Goal: Find specific page/section: Find specific page/section

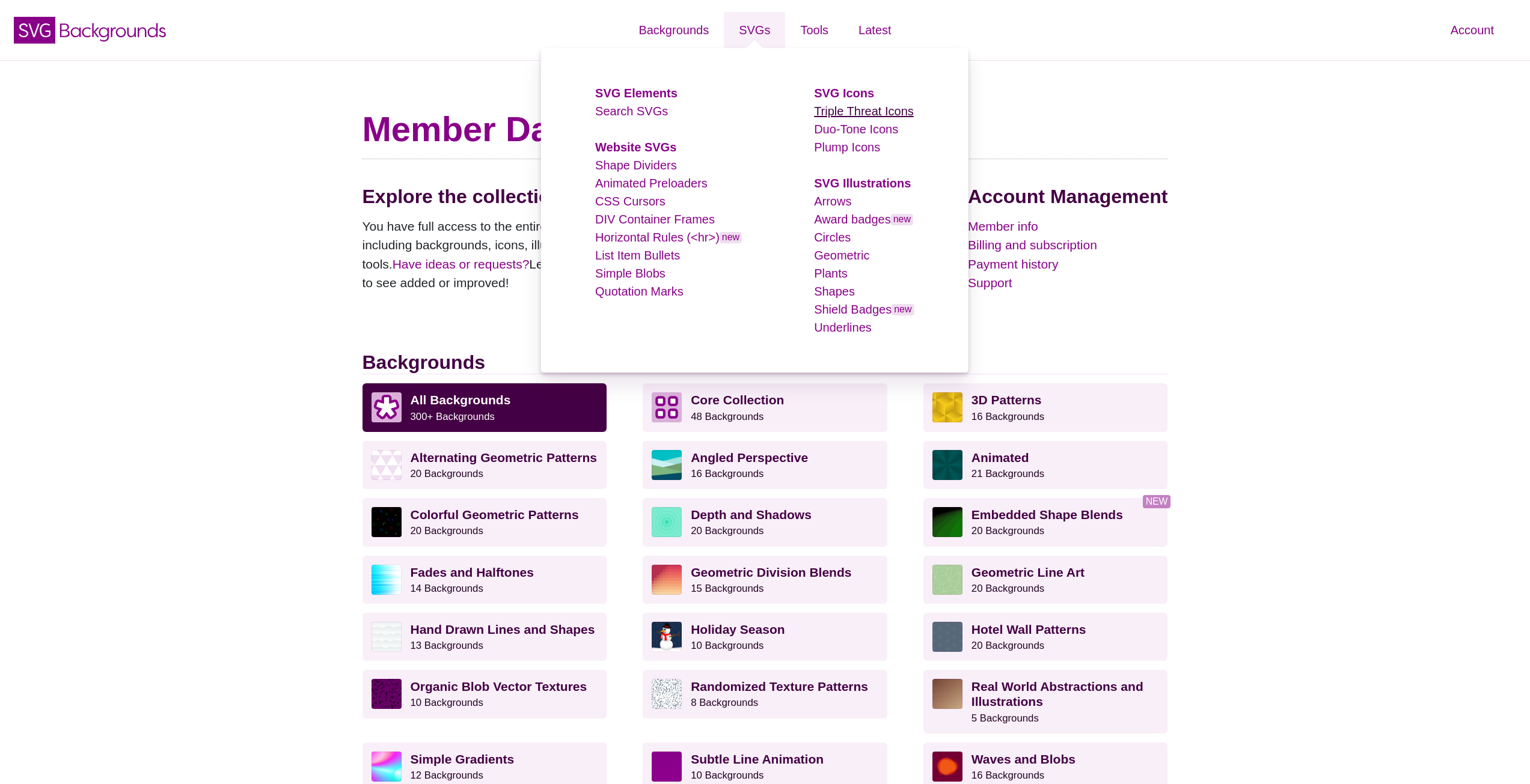
click at [845, 118] on link "Triple Threat Icons" at bounding box center [864, 111] width 100 height 13
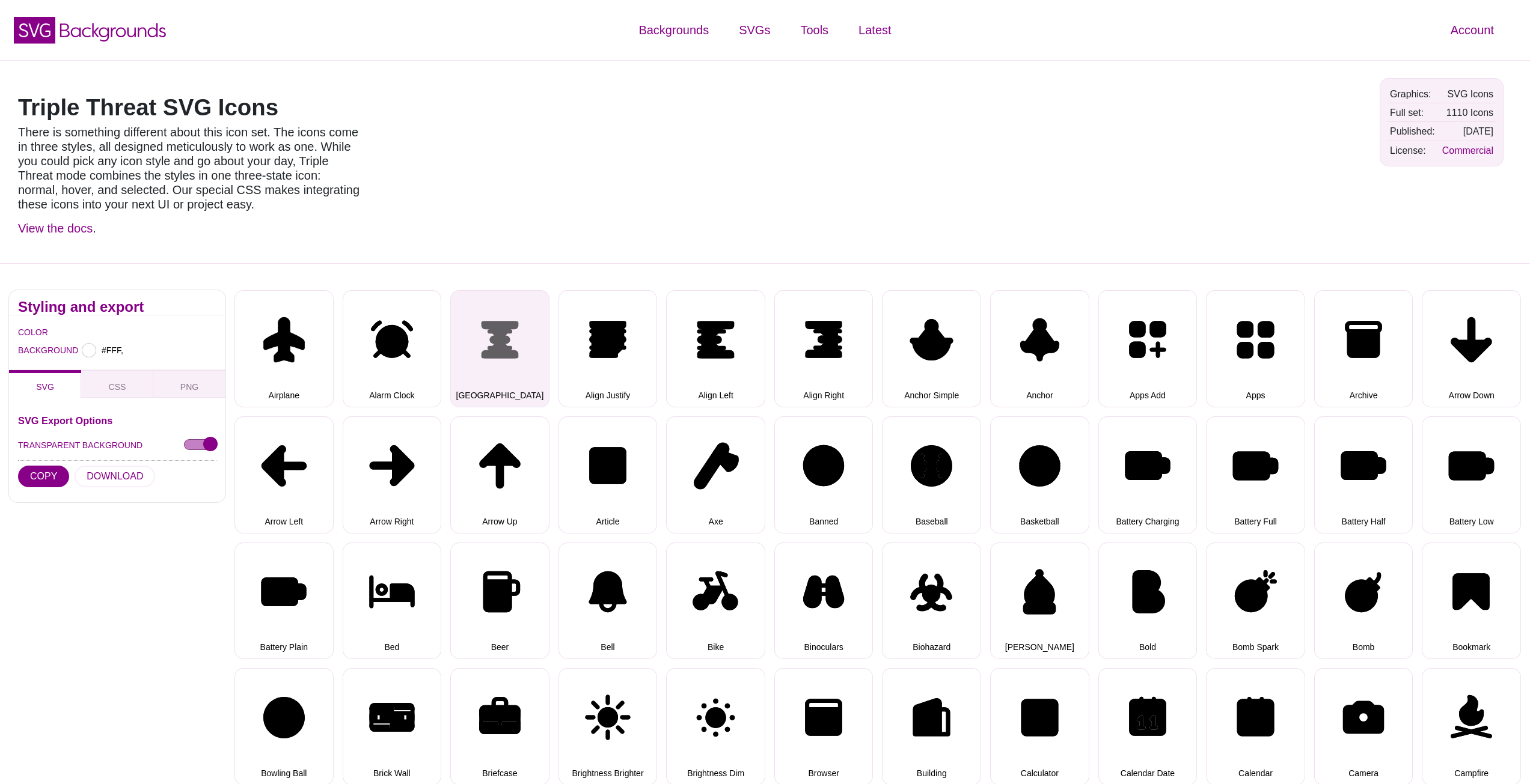
type input "#FFFFFF"
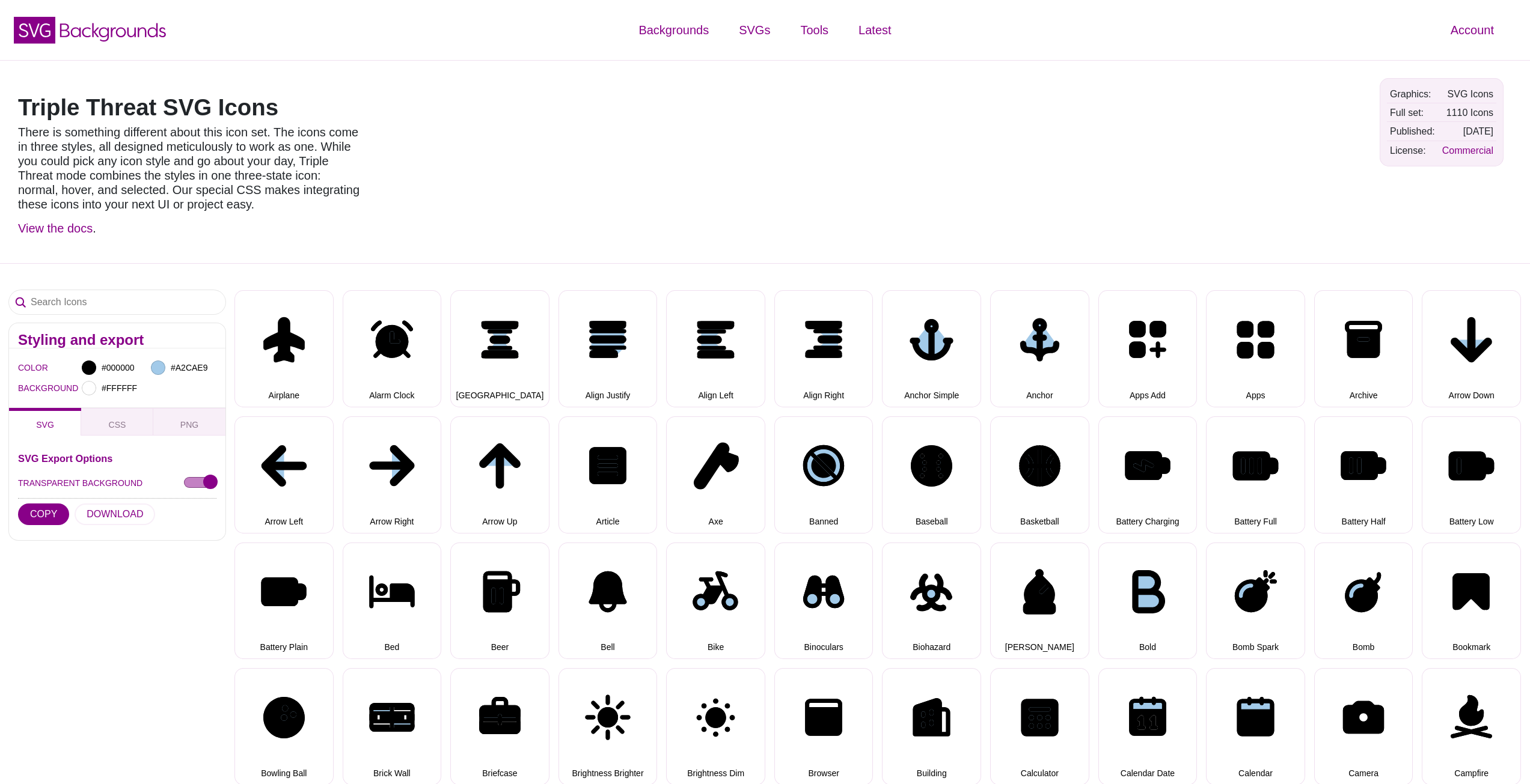
select select "triple threat"
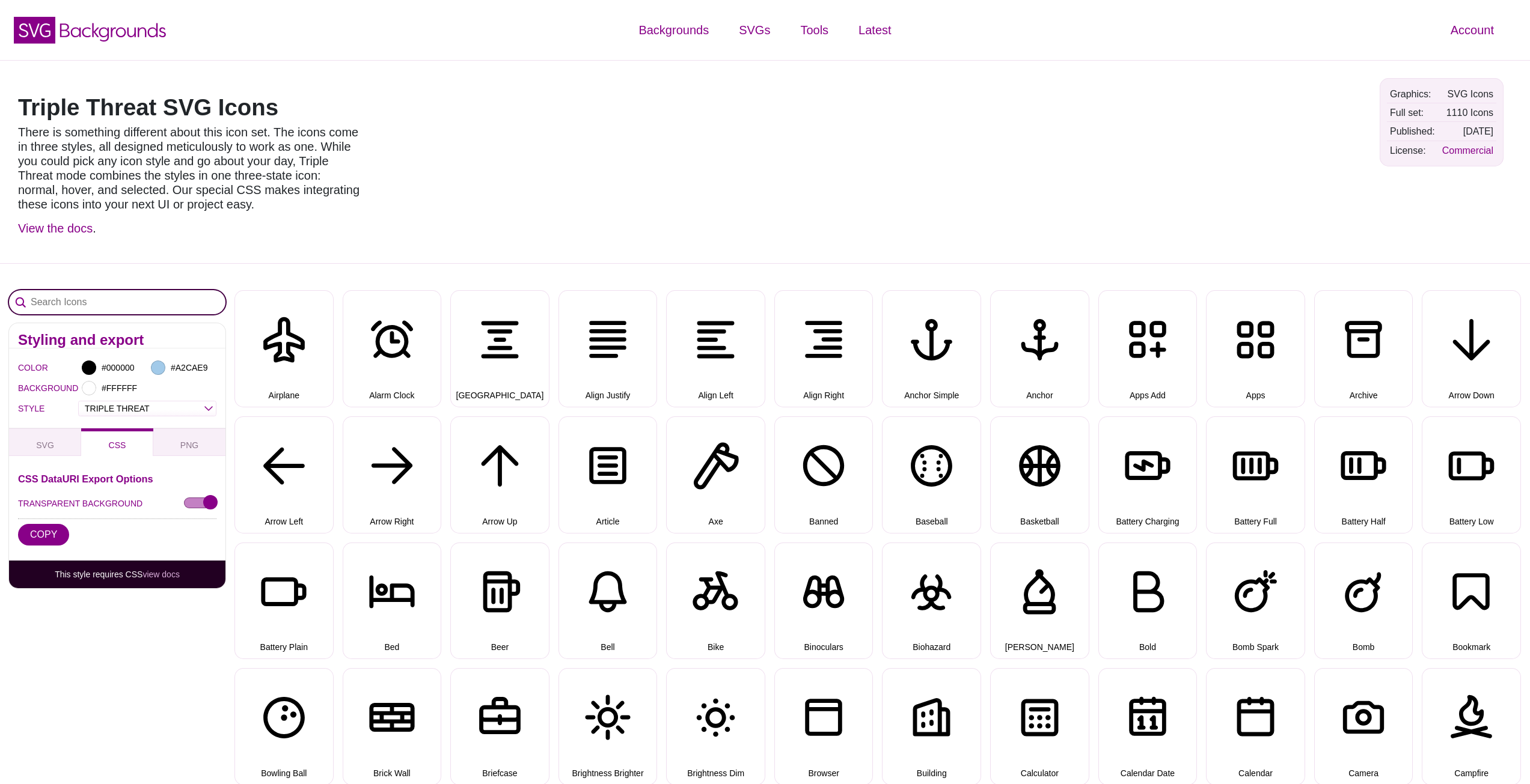
click at [179, 292] on input "Search Icons" at bounding box center [117, 302] width 217 height 24
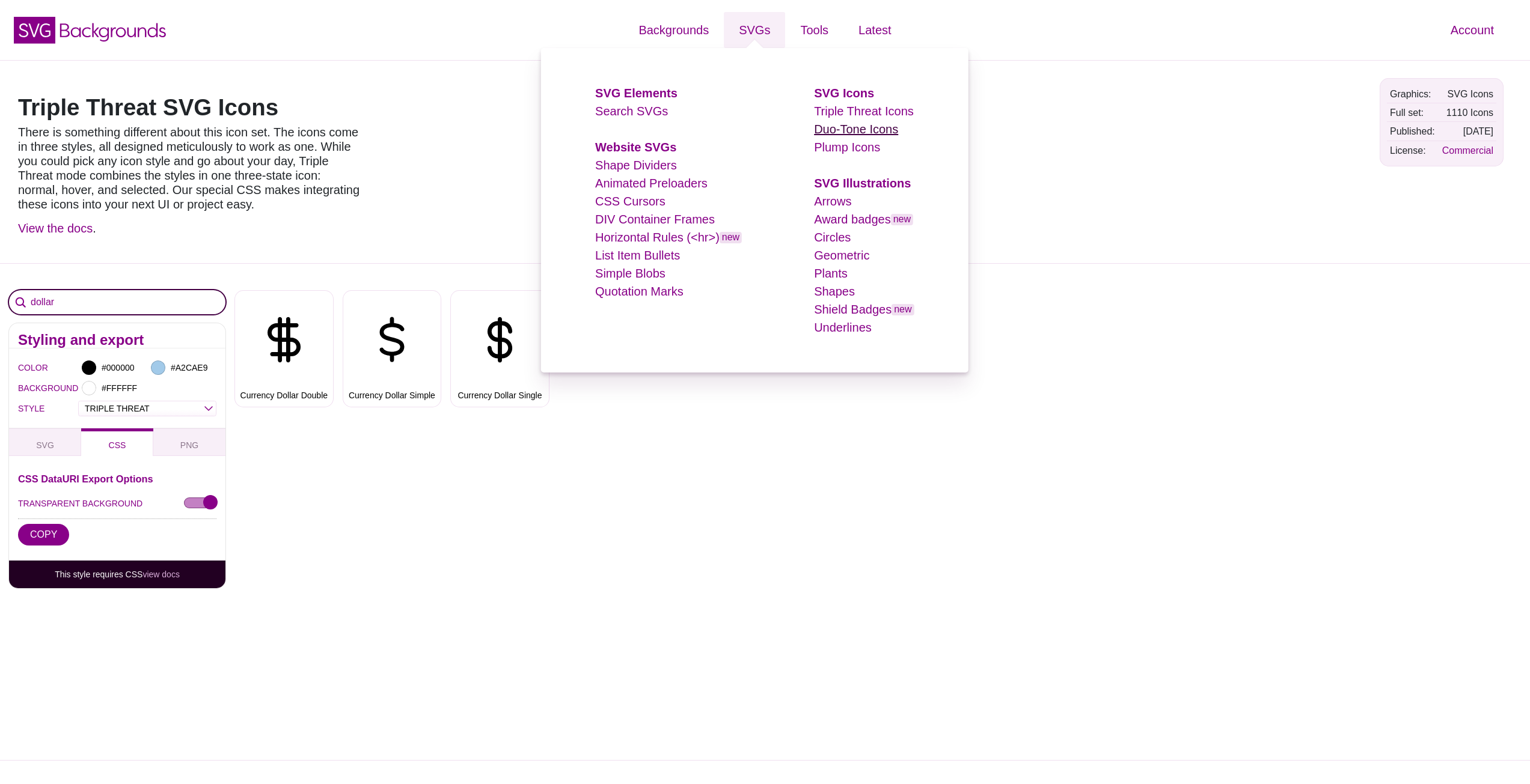
type input "dollar"
click at [837, 129] on link "Duo-Tone Icons" at bounding box center [856, 129] width 84 height 13
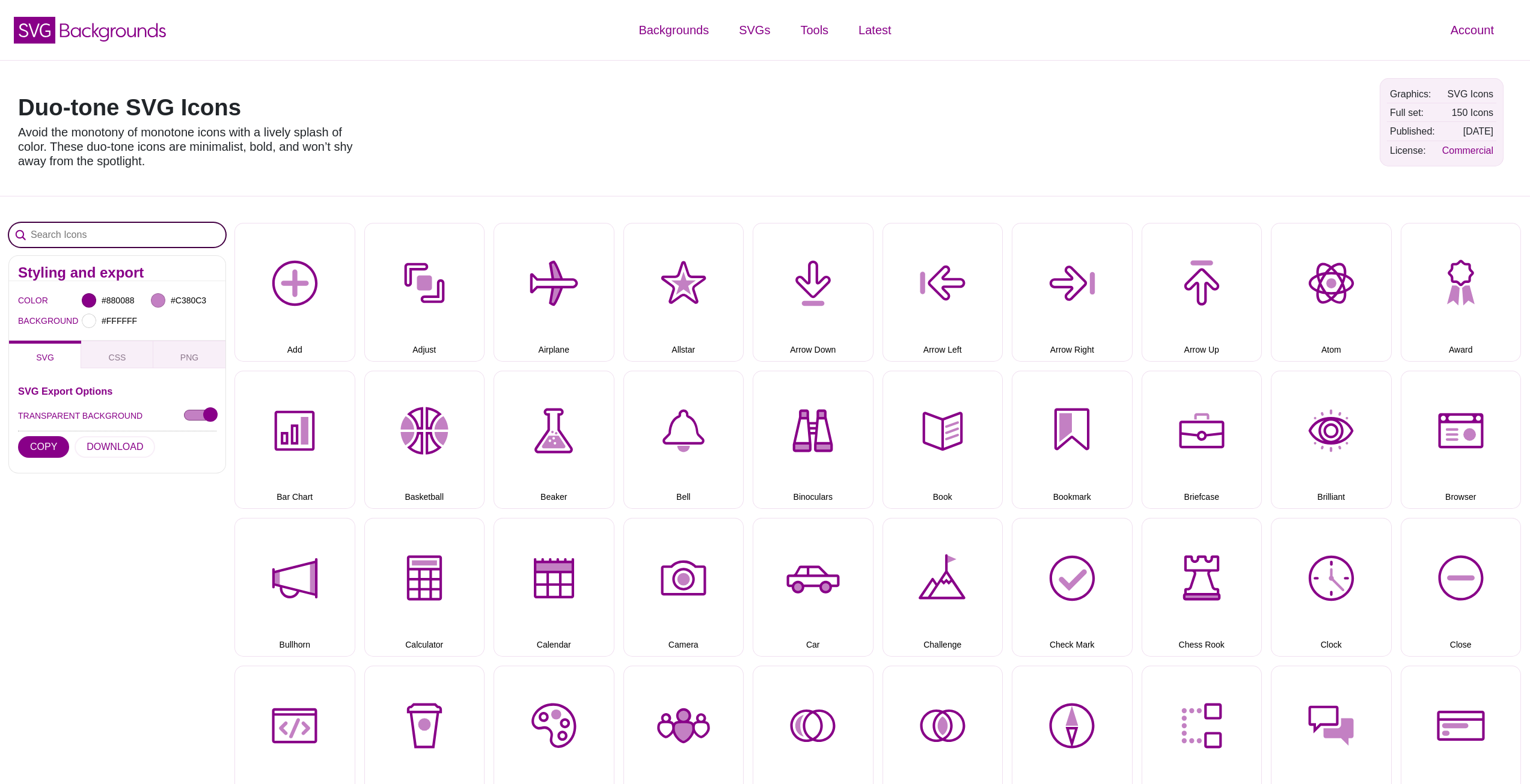
click at [112, 241] on input "Search Icons" at bounding box center [117, 235] width 217 height 24
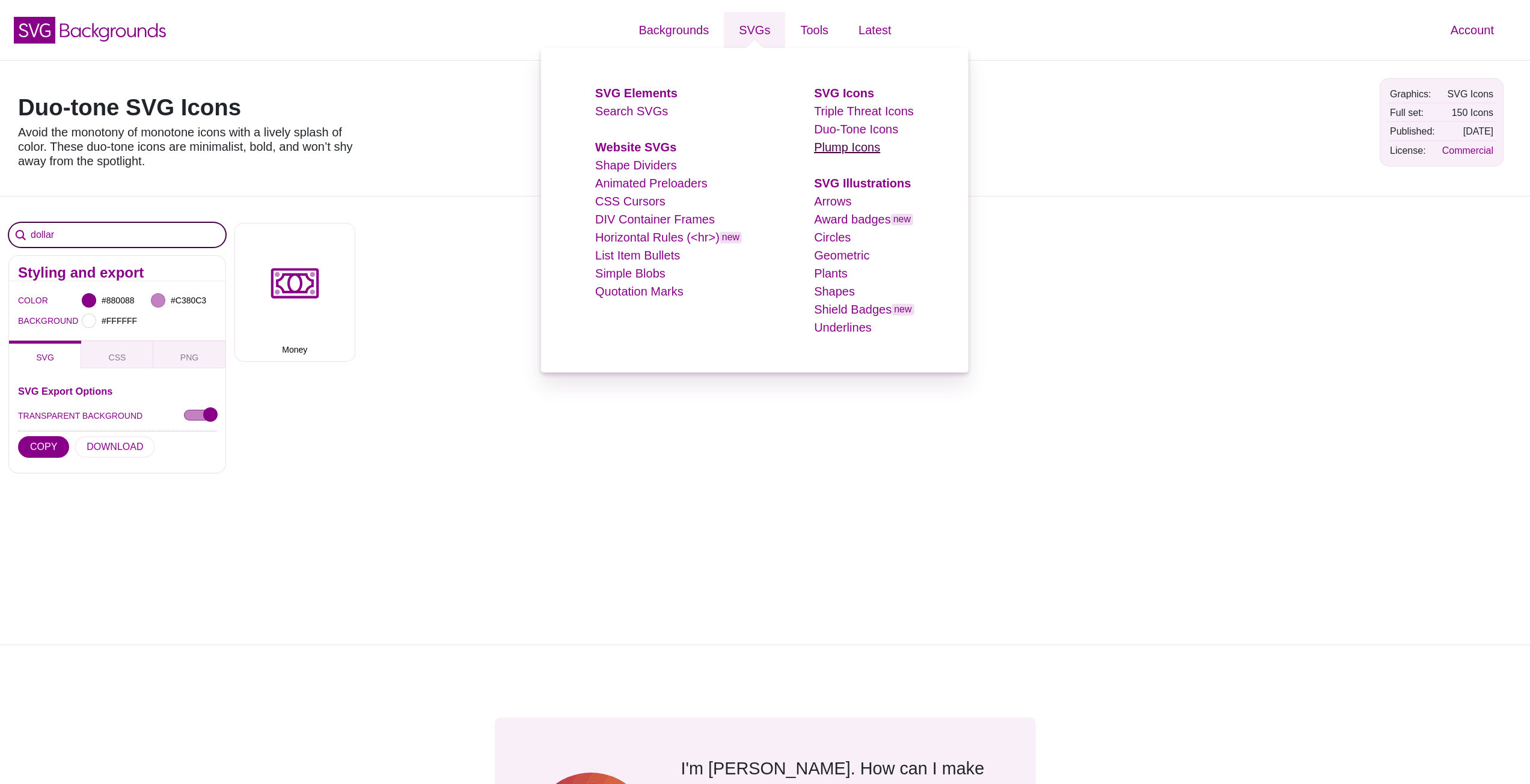
type input "dollar"
click at [838, 149] on link "Plump Icons" at bounding box center [848, 147] width 66 height 13
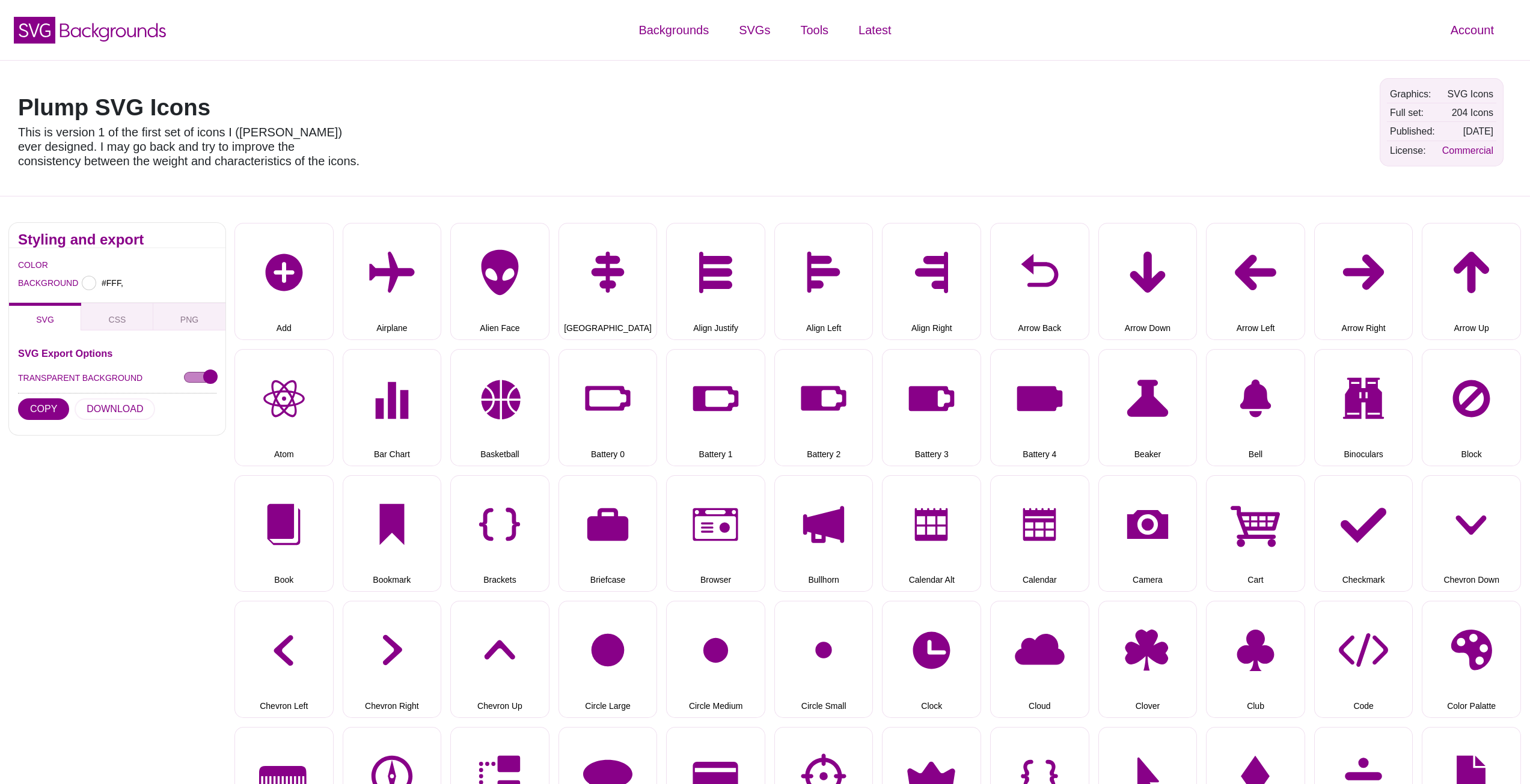
type input "#FFFFFF"
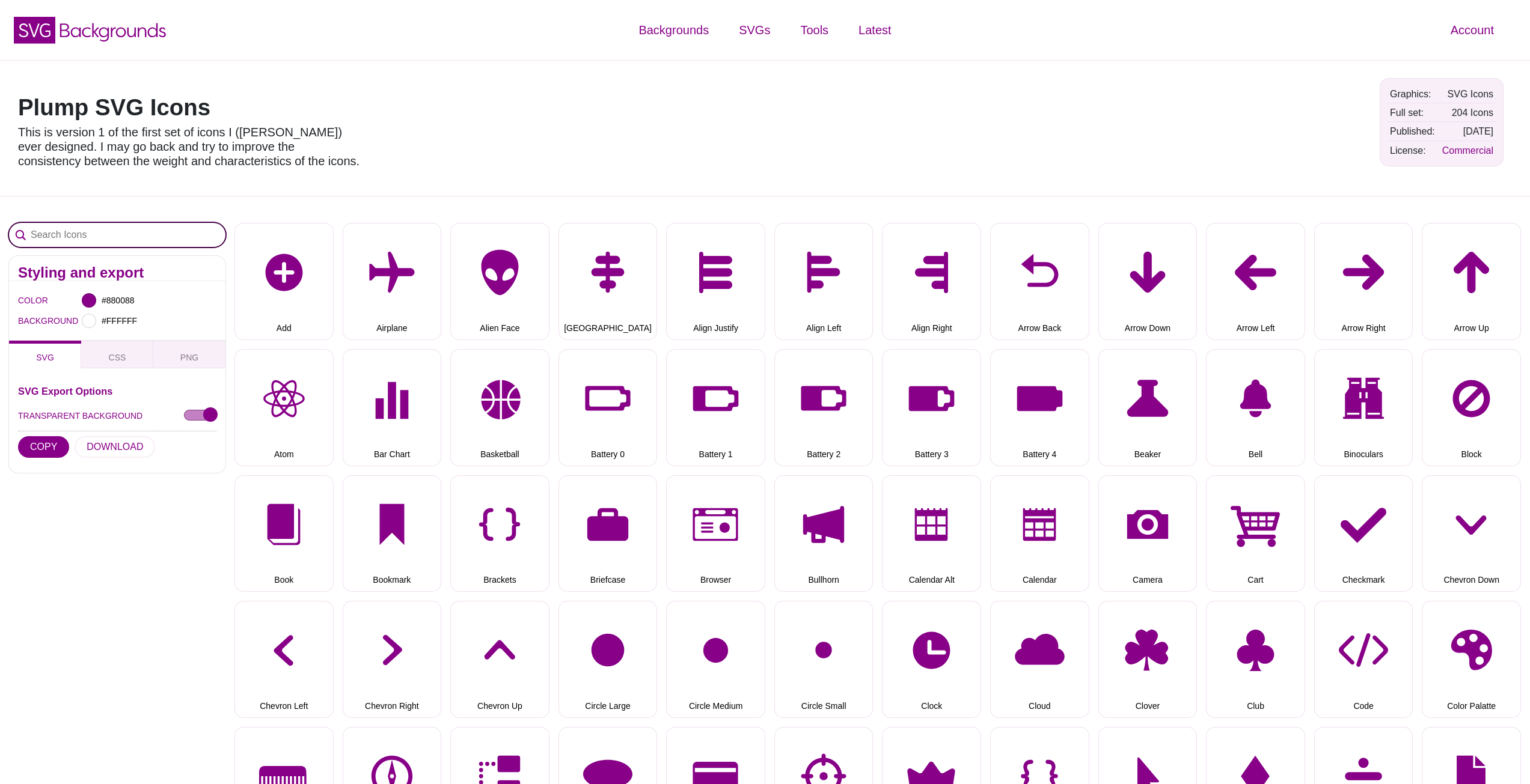
click at [93, 237] on input "Search Icons" at bounding box center [117, 235] width 217 height 24
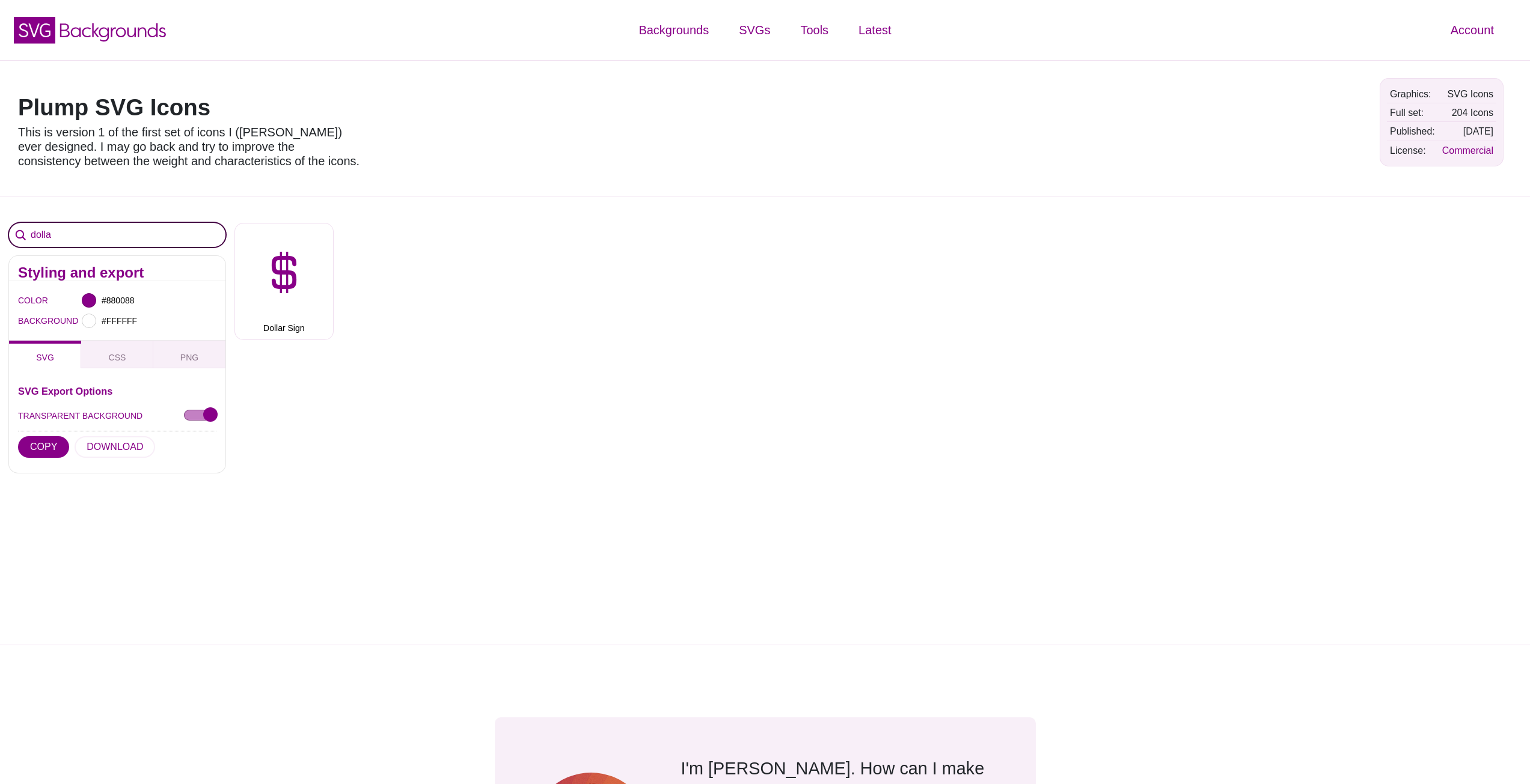
type input "dollar"
